Goal: Task Accomplishment & Management: Manage account settings

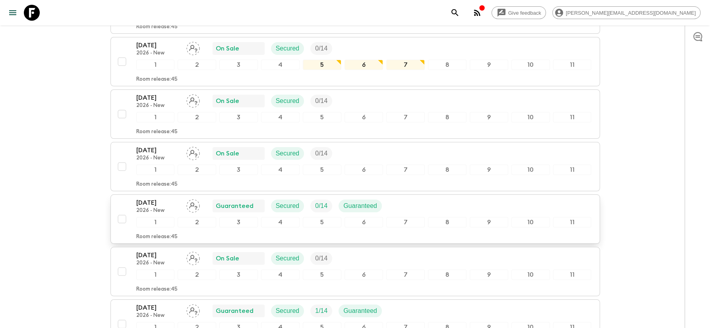
scroll to position [2075, 0]
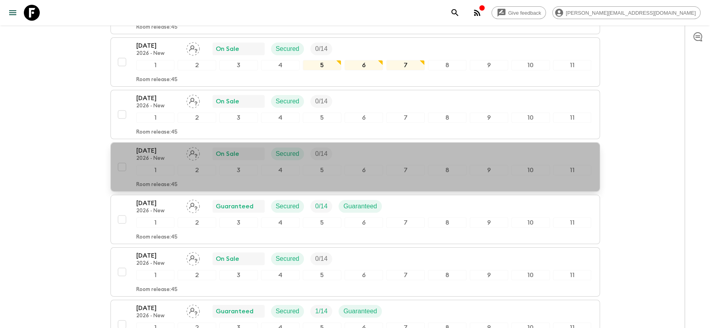
click at [155, 146] on p "[DATE]" at bounding box center [158, 151] width 44 height 10
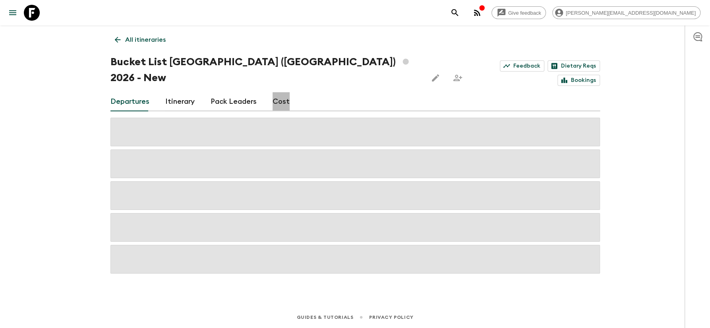
click at [280, 92] on link "Cost" at bounding box center [281, 101] width 17 height 19
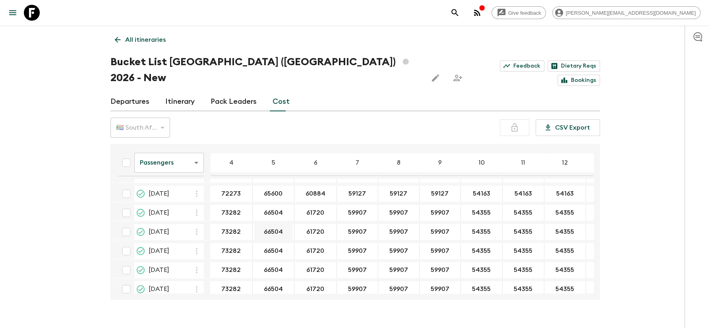
scroll to position [709, 0]
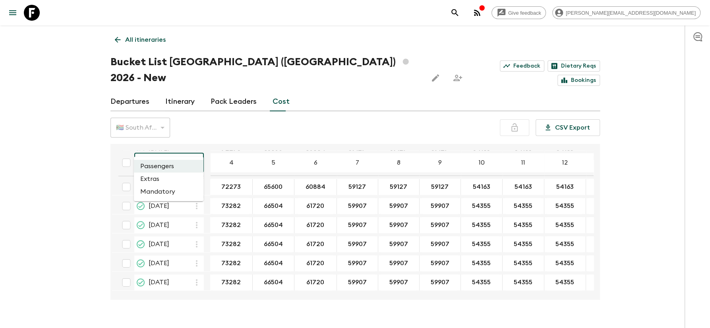
click at [194, 147] on body "Give feedback [PERSON_NAME][EMAIL_ADDRESS][DOMAIN_NAME] All itineraries Bucket …" at bounding box center [355, 171] width 710 height 343
click at [153, 183] on li "Extras" at bounding box center [169, 179] width 70 height 13
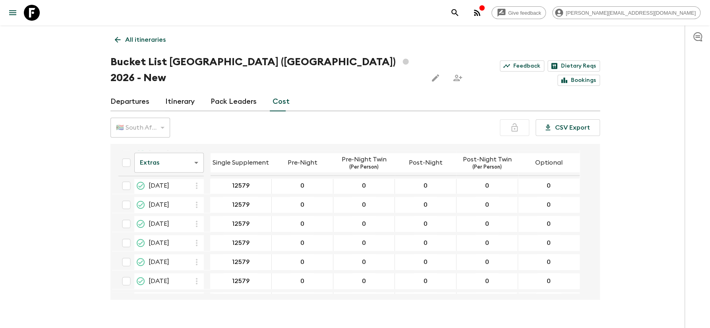
scroll to position [709, 0]
click at [193, 142] on body "Give feedback [PERSON_NAME][EMAIL_ADDRESS][DOMAIN_NAME] All itineraries Bucket …" at bounding box center [355, 171] width 710 height 343
click at [163, 166] on li "Passengers" at bounding box center [169, 166] width 70 height 13
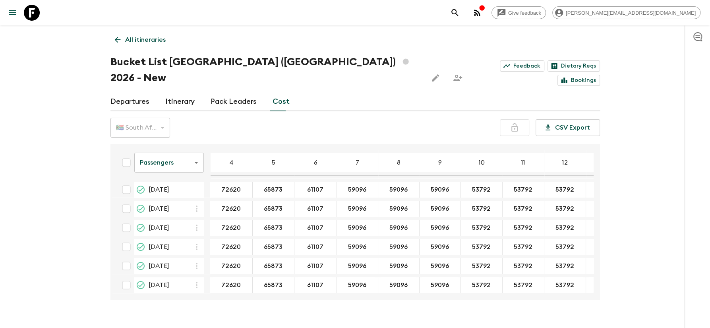
click at [196, 145] on body "Give feedback [PERSON_NAME][EMAIL_ADDRESS][DOMAIN_NAME] All itineraries Bucket …" at bounding box center [355, 171] width 710 height 343
click at [156, 182] on li "Extras" at bounding box center [169, 179] width 70 height 13
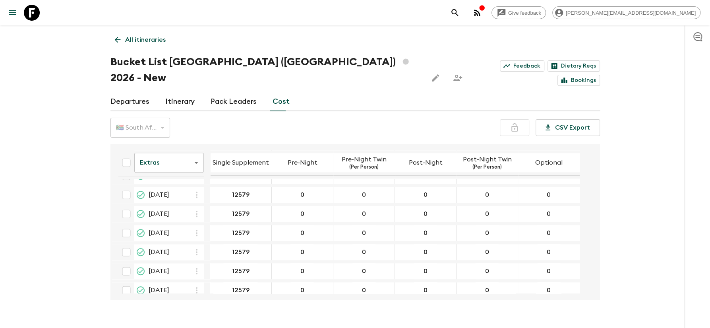
scroll to position [709, 0]
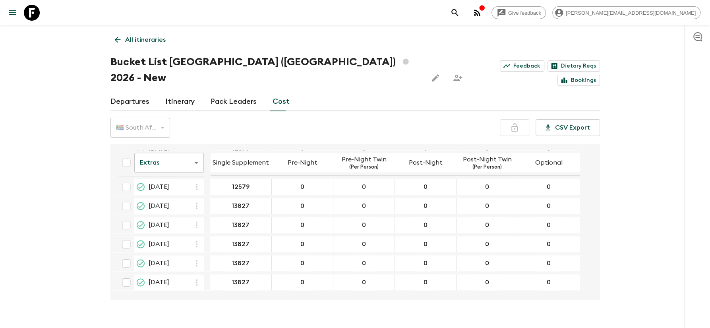
click at [195, 147] on body "Give feedback [PERSON_NAME][EMAIL_ADDRESS][DOMAIN_NAME] All itineraries Bucket …" at bounding box center [355, 171] width 710 height 343
click at [162, 161] on li "Passengers" at bounding box center [169, 166] width 70 height 13
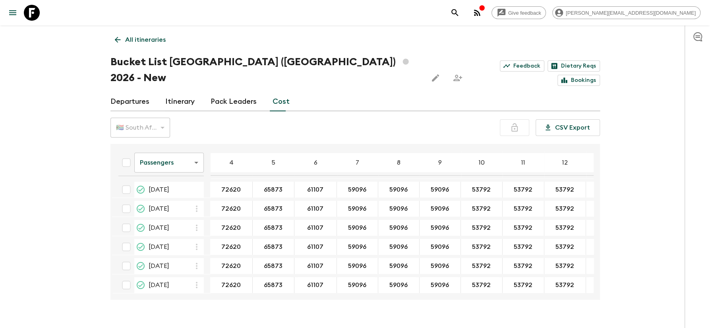
click at [197, 149] on body "Give feedback [PERSON_NAME][EMAIL_ADDRESS][DOMAIN_NAME] All itineraries Bucket …" at bounding box center [355, 171] width 710 height 343
click at [155, 180] on li "Extras" at bounding box center [169, 179] width 70 height 13
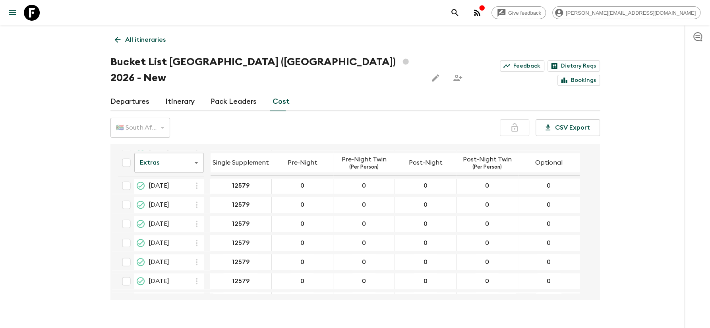
scroll to position [709, 0]
click at [198, 145] on body "Give feedback [PERSON_NAME][EMAIL_ADDRESS][DOMAIN_NAME] All itineraries Bucket …" at bounding box center [355, 171] width 710 height 343
click at [155, 168] on li "Passengers" at bounding box center [169, 166] width 70 height 13
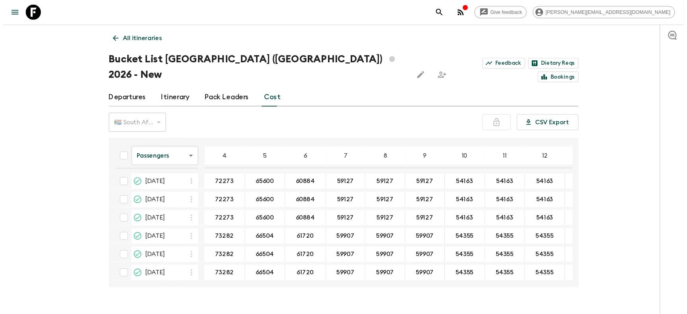
scroll to position [709, 0]
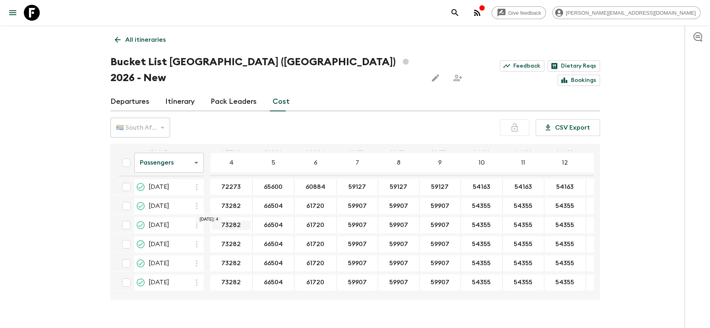
drag, startPoint x: 240, startPoint y: 210, endPoint x: 215, endPoint y: 209, distance: 25.4
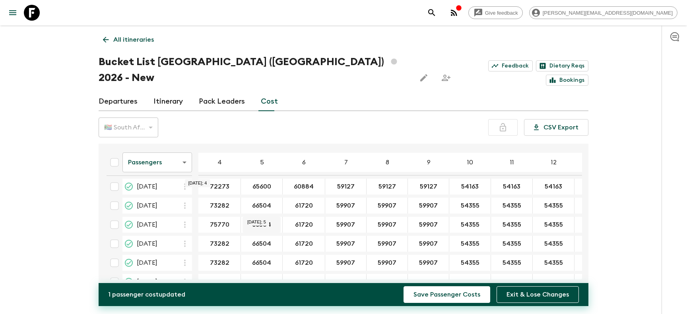
type input "75770"
type input "68992"
type input "64208"
type input "62395"
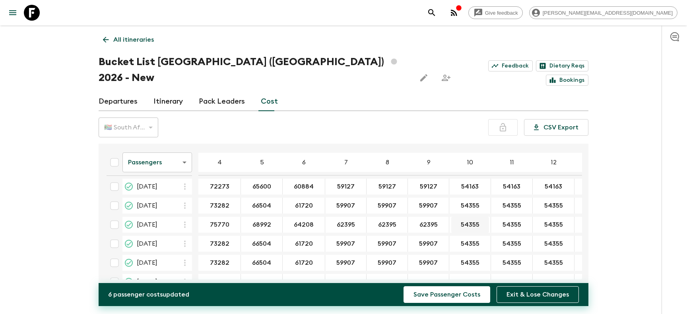
type input "62395"
type input "56843"
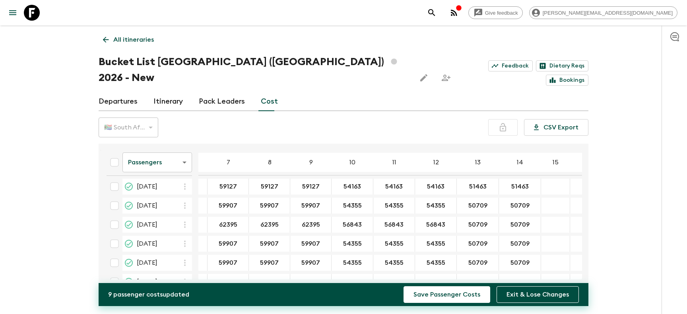
scroll to position [709, 119]
type input "56843"
type input "53197"
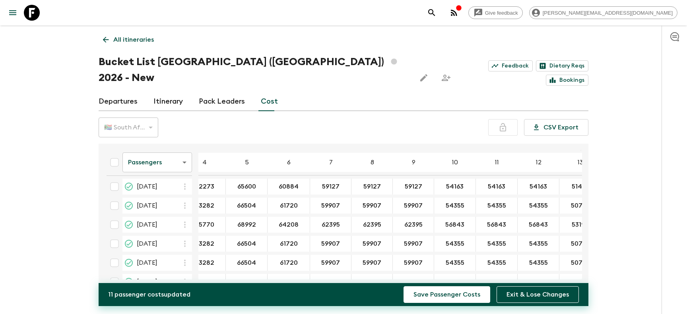
scroll to position [709, 0]
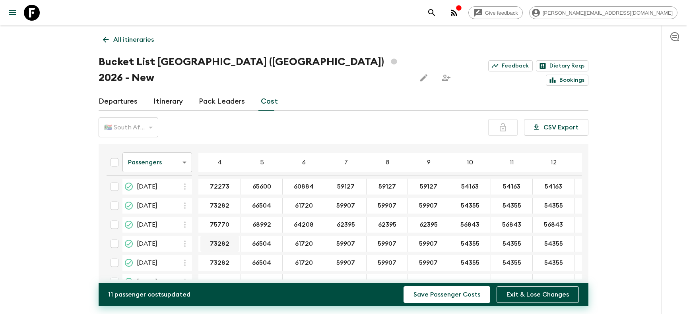
type input "53197"
type input "78740"
type input "71962"
type input "67178"
type input "65365"
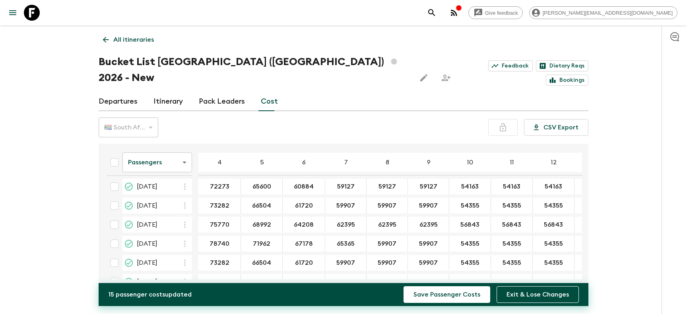
type input "65365"
type input "59813"
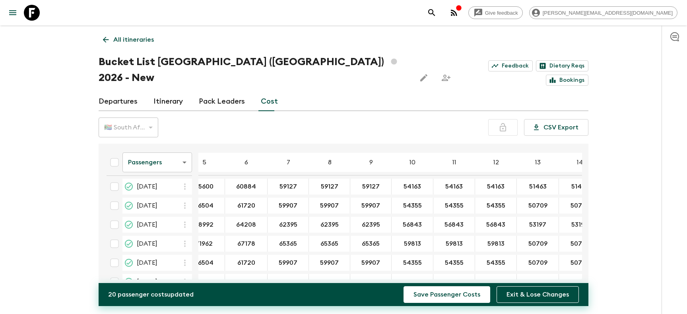
scroll to position [709, 74]
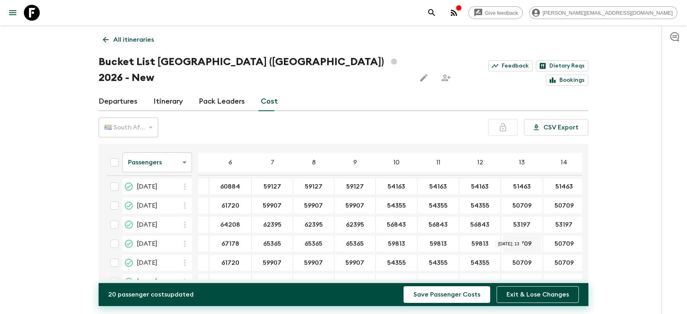
type input "59813"
type input "56167"
type input "1"
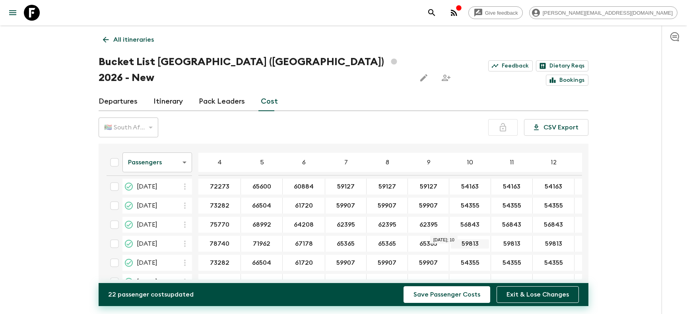
scroll to position [722, 0]
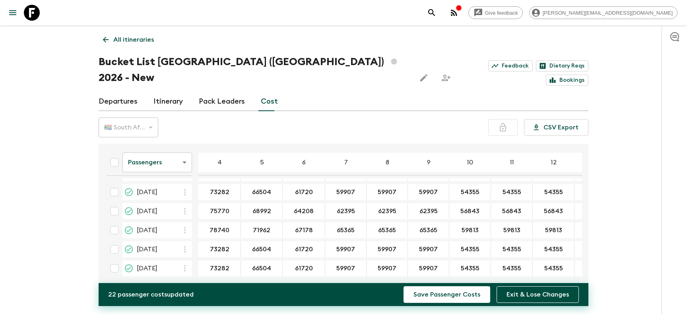
type input "56167"
type input "77840"
type input "71062"
click at [283, 242] on div "61720" at bounding box center [304, 250] width 43 height 16
type input "66278"
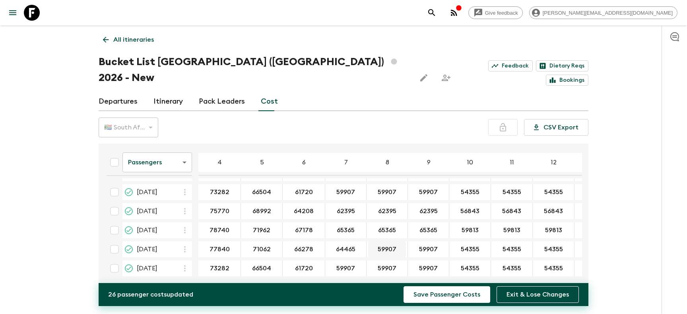
type input "64465"
type input "58913"
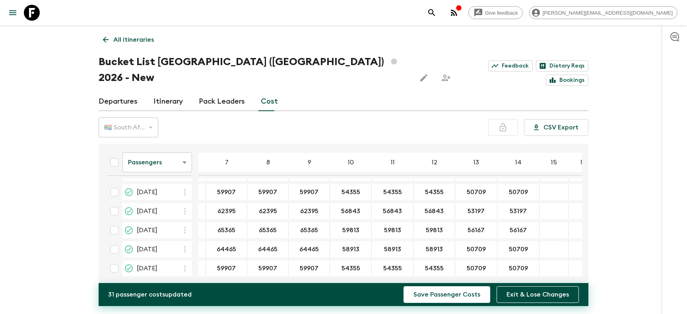
scroll to position [722, 120]
type input "58913"
type input "55267"
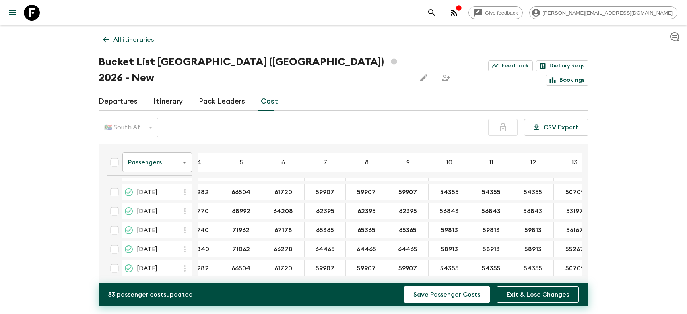
scroll to position [722, 0]
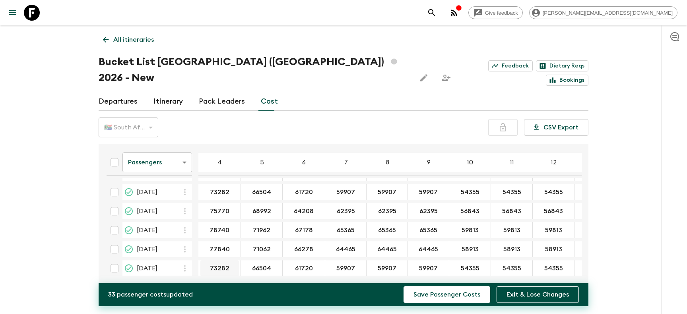
type input "55267"
type input "79440"
type input "72452"
type input "67528"
type input "65637"
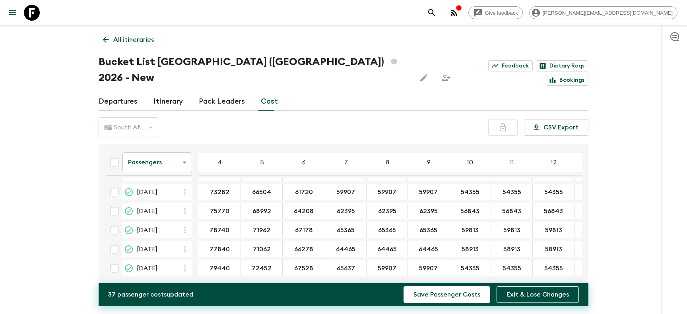
click at [403, 261] on div "59907" at bounding box center [387, 269] width 41 height 16
type input "65637"
type input "59898"
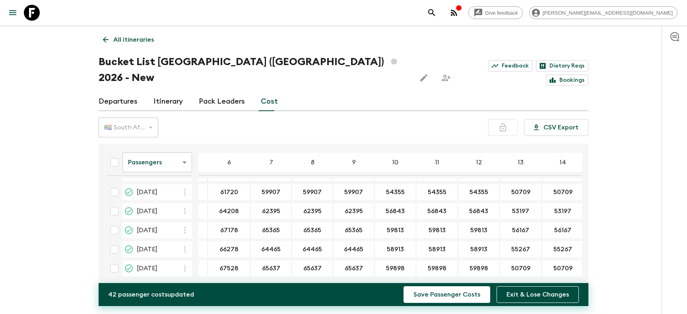
scroll to position [722, 131]
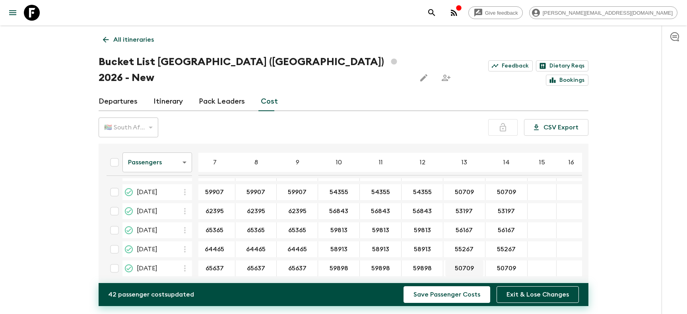
type input "59898"
type input "56227"
click at [455, 291] on button "Save Passenger Costs" at bounding box center [446, 295] width 87 height 17
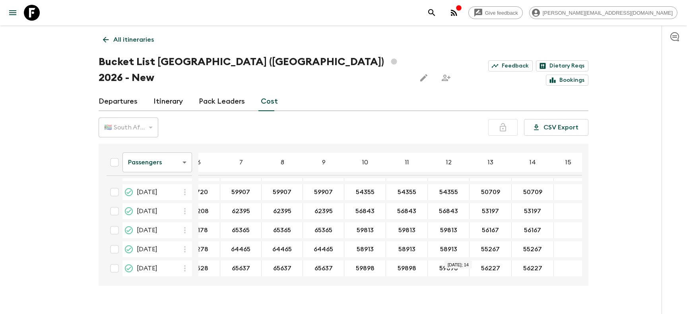
scroll to position [722, 109]
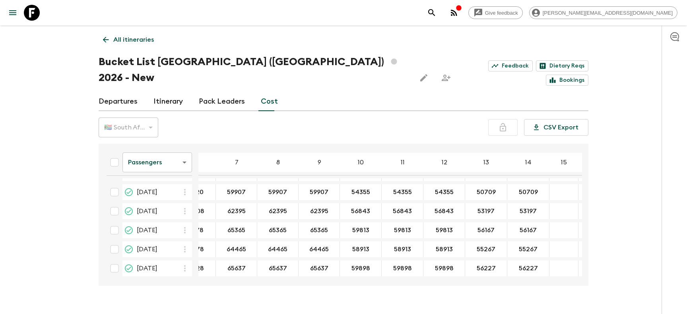
click at [185, 147] on body "Give feedback [PERSON_NAME][EMAIL_ADDRESS][DOMAIN_NAME] All itineraries Bucket …" at bounding box center [343, 165] width 687 height 330
click at [166, 181] on li "Extras" at bounding box center [157, 179] width 70 height 13
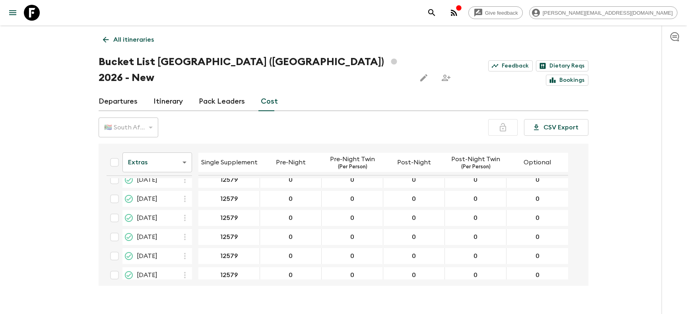
scroll to position [722, 0]
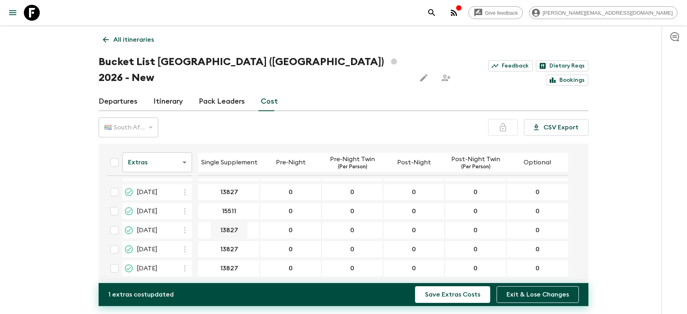
type input "15511"
type input "17075"
drag, startPoint x: 225, startPoint y: 198, endPoint x: 198, endPoint y: 197, distance: 27.1
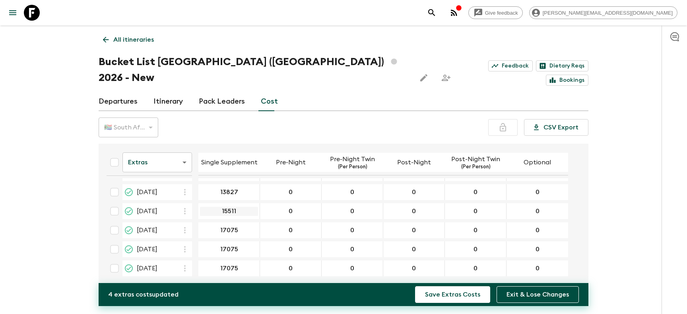
click at [200, 207] on input "15511" at bounding box center [229, 211] width 58 height 9
drag, startPoint x: 221, startPoint y: 196, endPoint x: 246, endPoint y: 196, distance: 25.8
click at [246, 207] on input "15511" at bounding box center [229, 211] width 58 height 9
type input "15511"
click at [461, 292] on button "Save Extras Costs" at bounding box center [452, 295] width 75 height 17
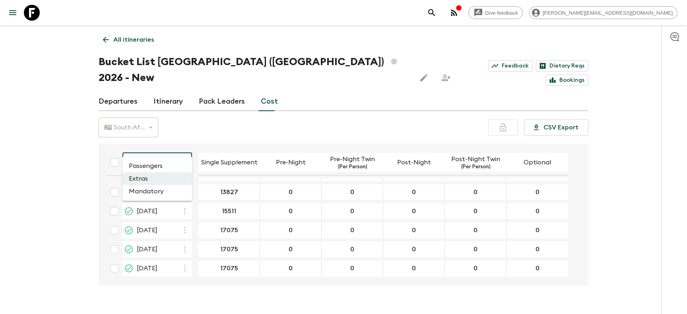
click at [186, 143] on body "Give feedback [PERSON_NAME][EMAIL_ADDRESS][DOMAIN_NAME] All itineraries Bucket …" at bounding box center [343, 165] width 687 height 330
click at [156, 168] on li "Passengers" at bounding box center [157, 166] width 70 height 13
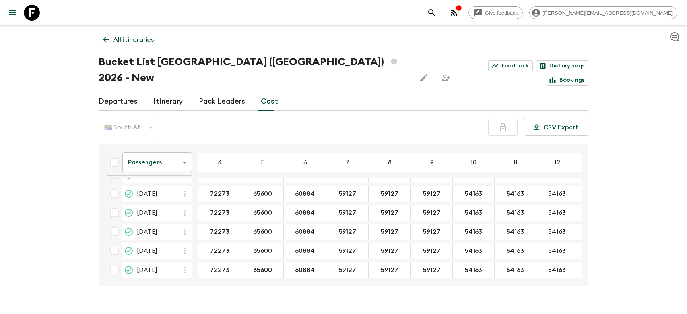
scroll to position [722, 0]
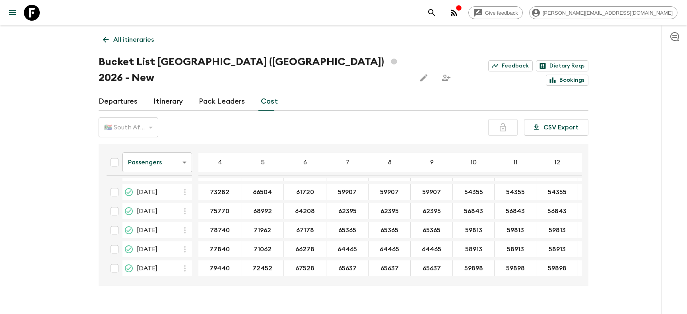
click at [459, 12] on icon "button" at bounding box center [454, 13] width 10 height 10
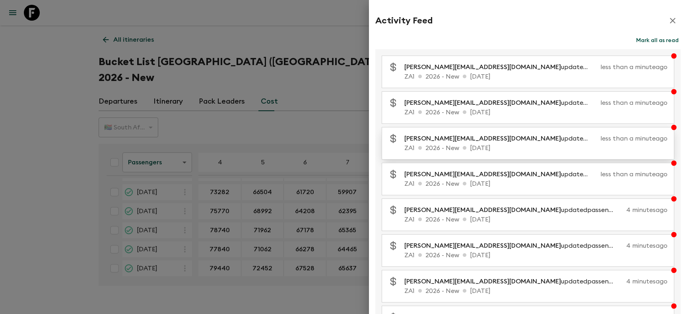
scroll to position [114, 0]
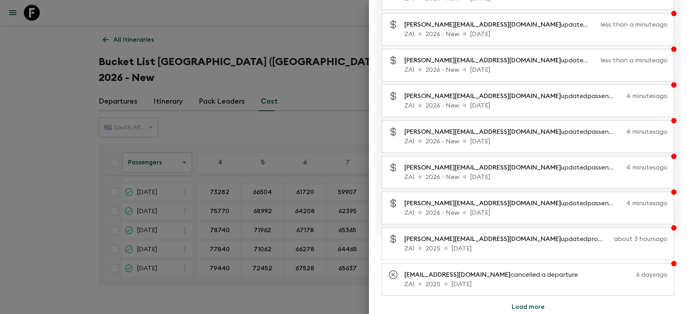
click at [79, 58] on div at bounding box center [343, 157] width 687 height 314
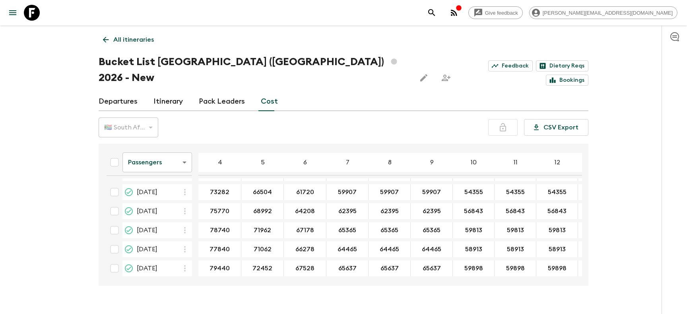
click at [125, 92] on link "Departures" at bounding box center [118, 101] width 39 height 19
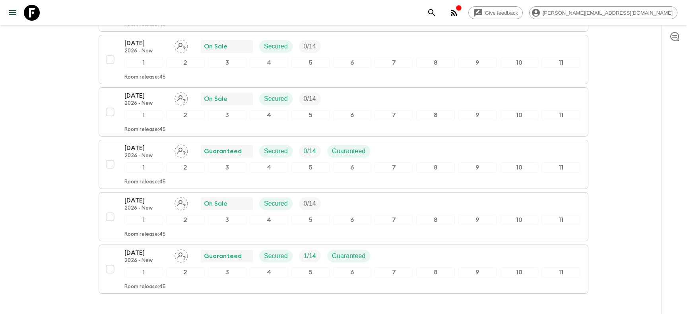
scroll to position [2159, 0]
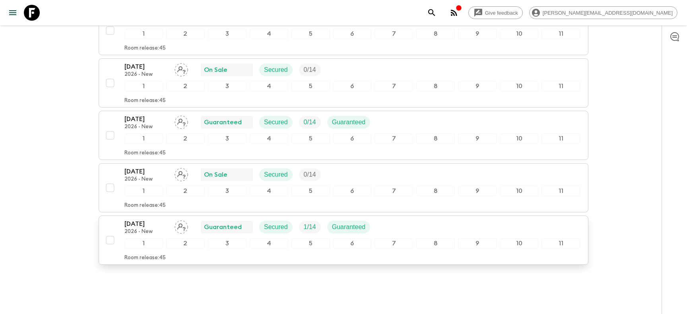
click at [152, 219] on p "[DATE]" at bounding box center [146, 224] width 44 height 10
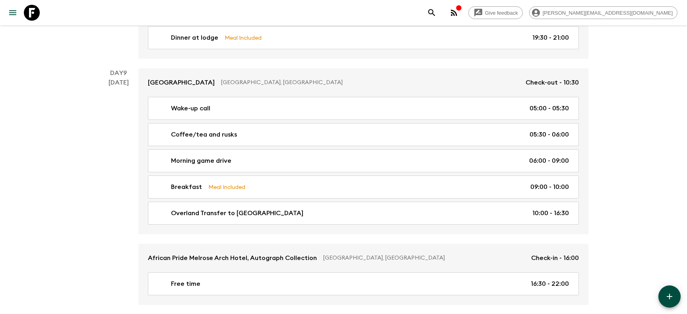
scroll to position [1992, 0]
